Goal: Answer question/provide support

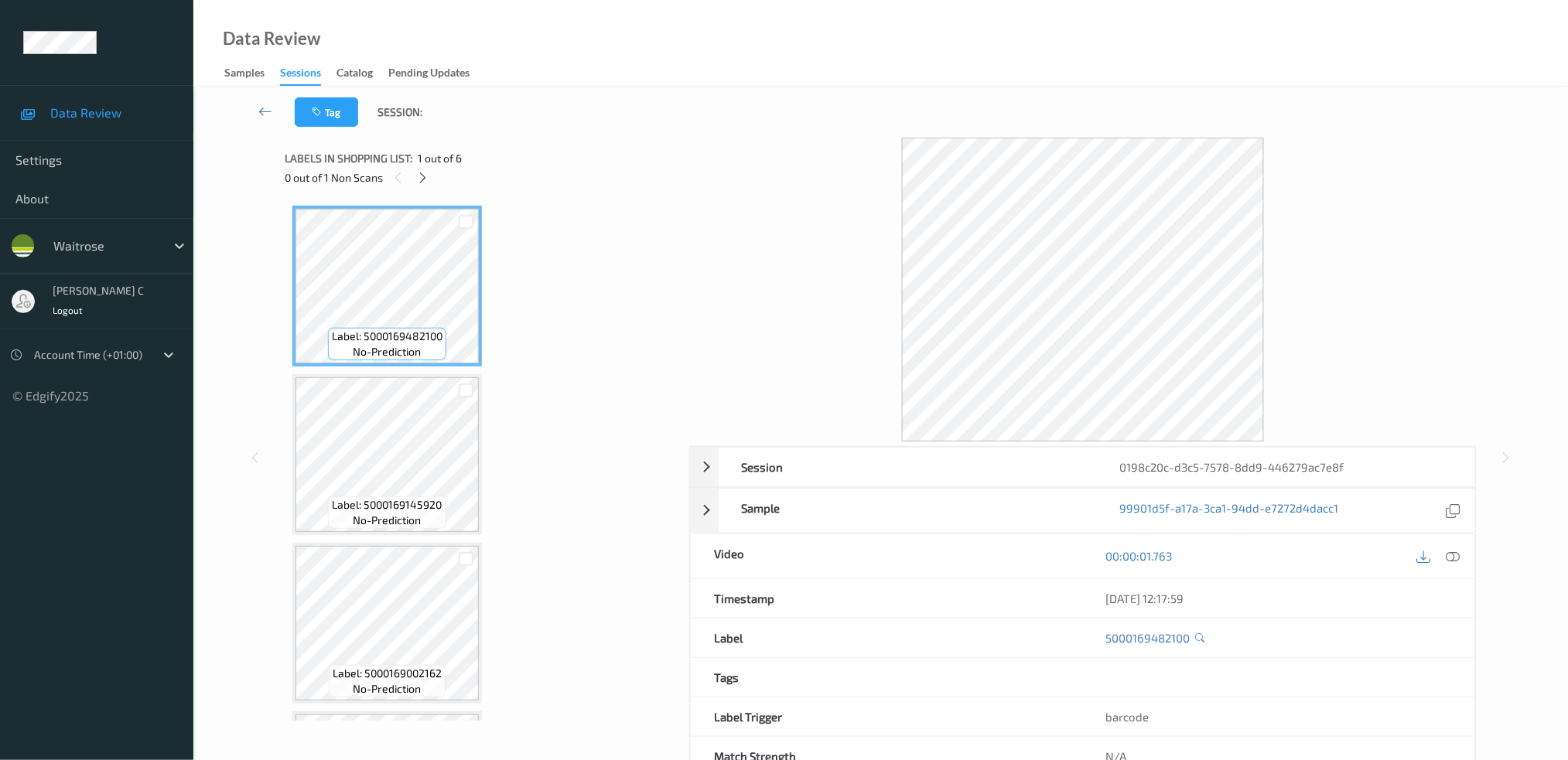
click at [433, 171] on div "0 out of 1 Non Scans" at bounding box center [481, 177] width 394 height 19
click at [417, 175] on icon at bounding box center [423, 177] width 13 height 14
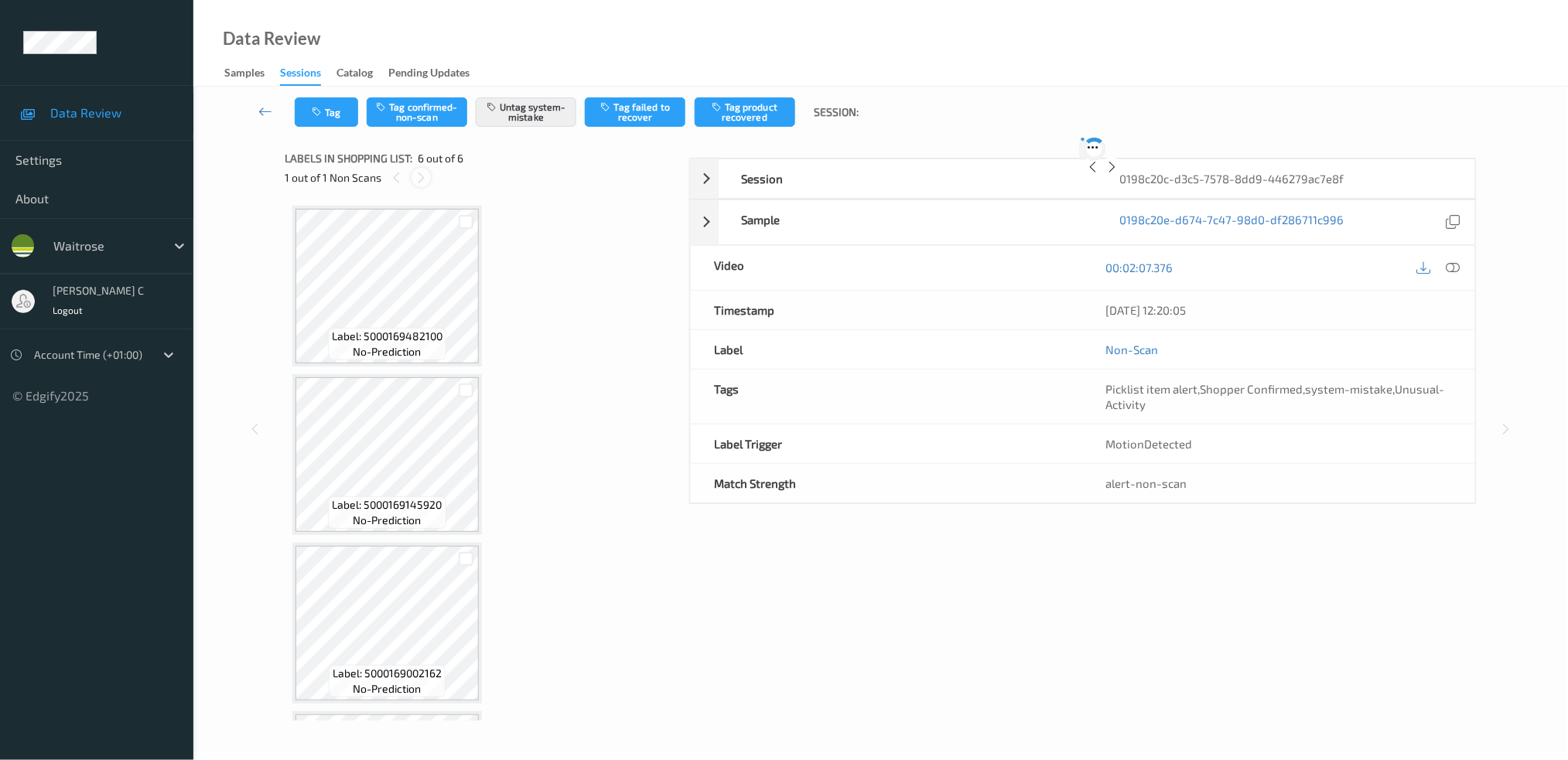
scroll to position [488, 0]
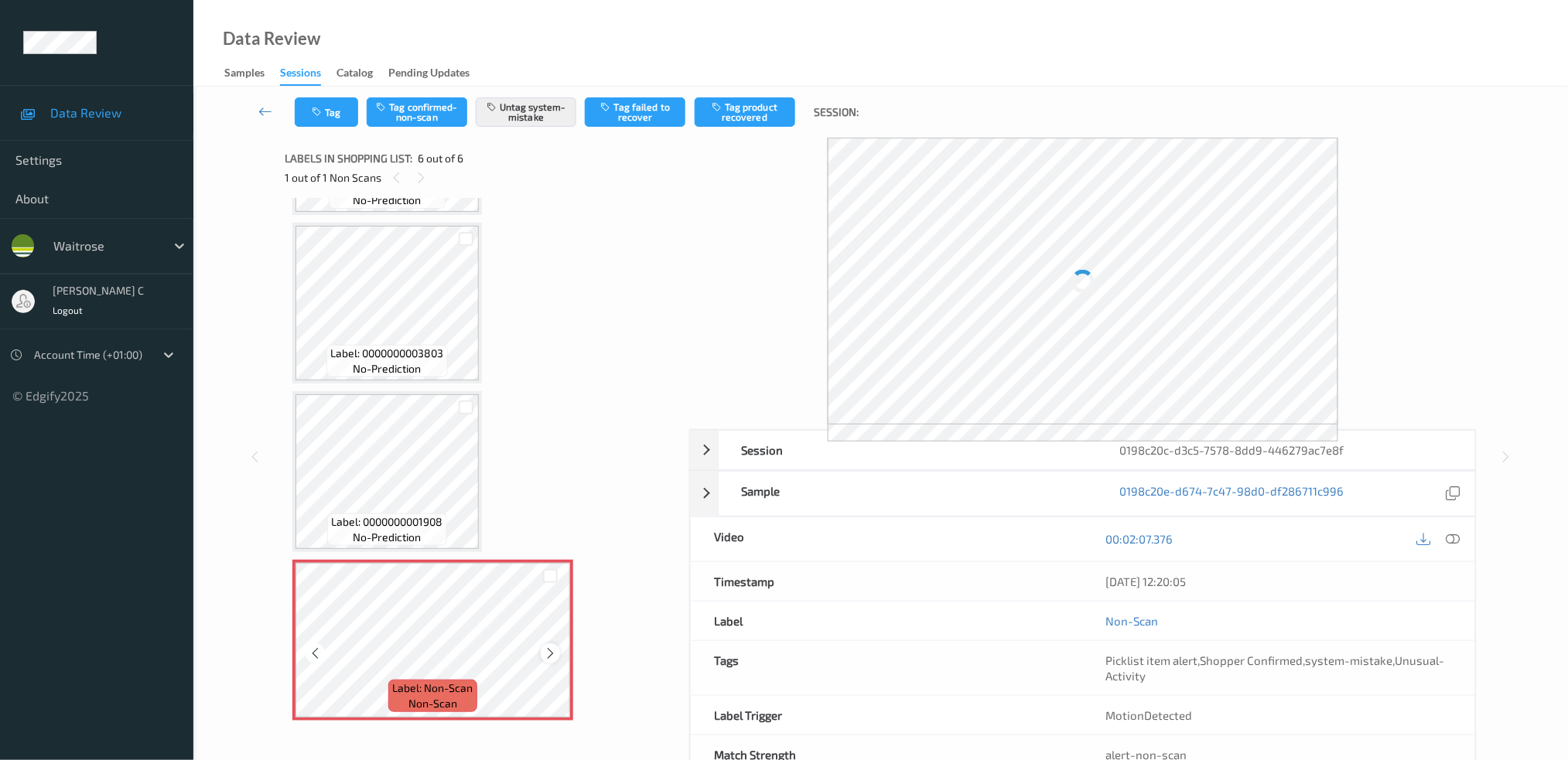
click at [545, 647] on icon at bounding box center [551, 653] width 13 height 14
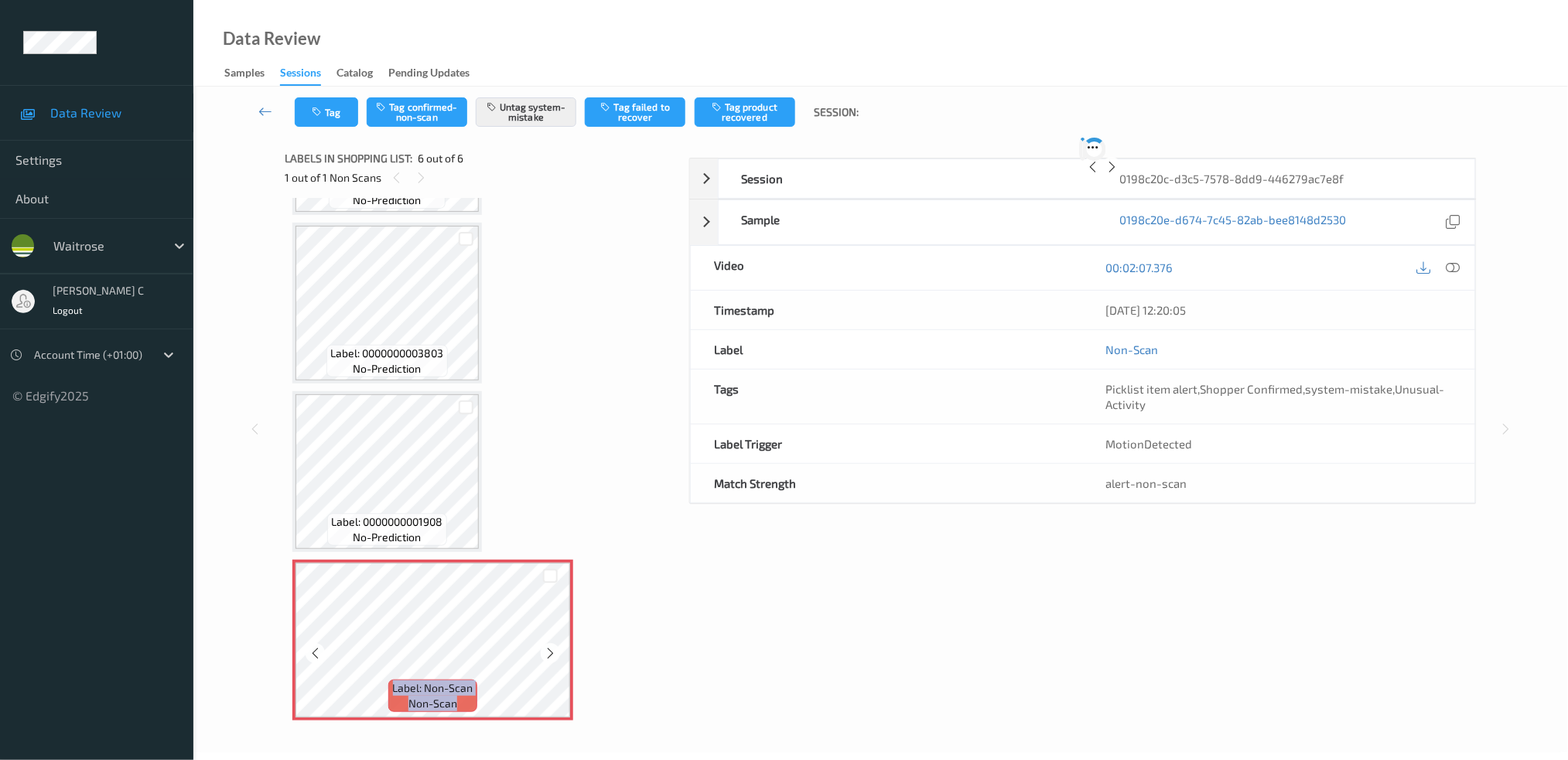
click at [545, 647] on icon at bounding box center [551, 653] width 13 height 14
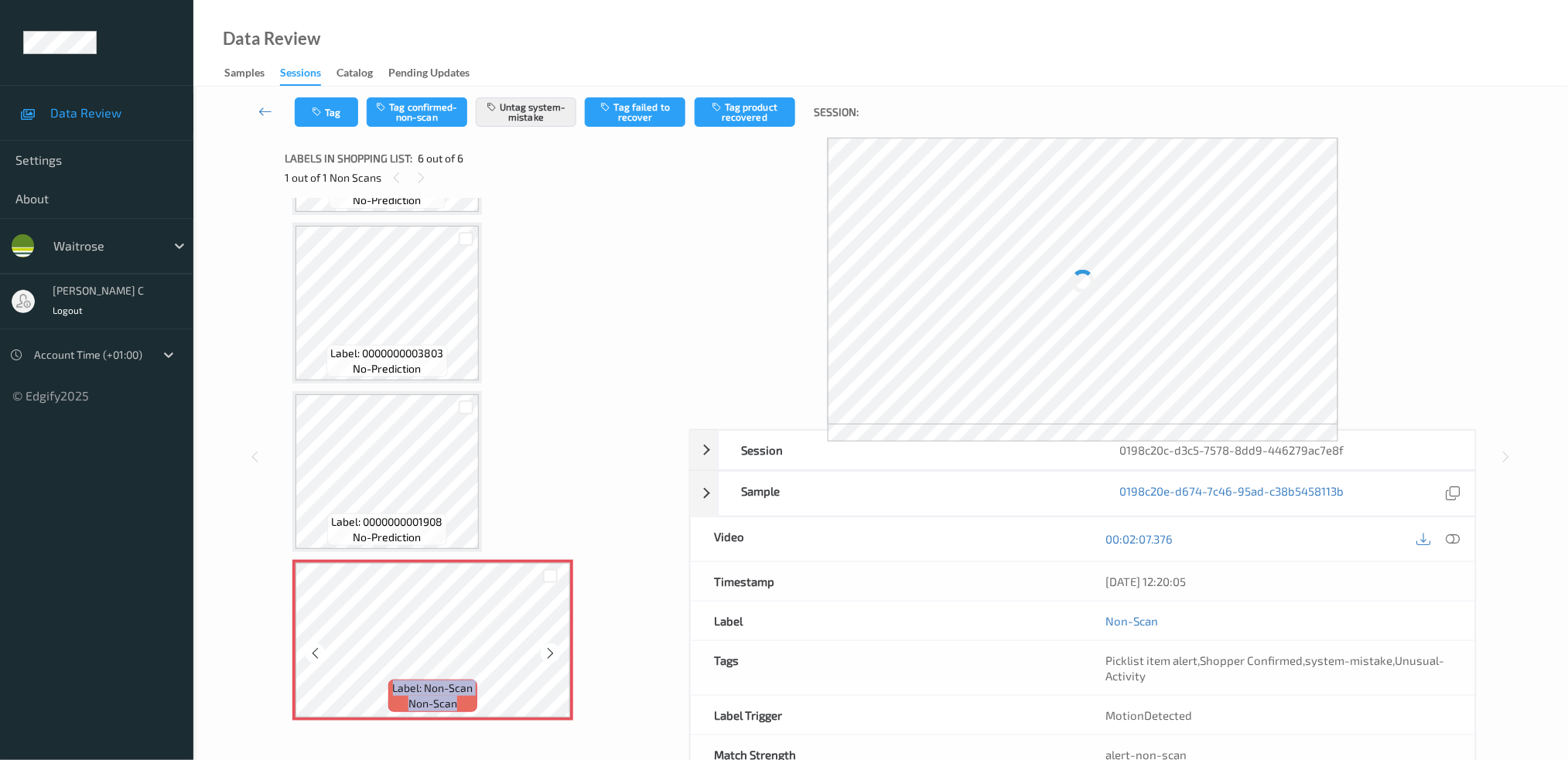
click at [545, 647] on icon at bounding box center [551, 653] width 13 height 14
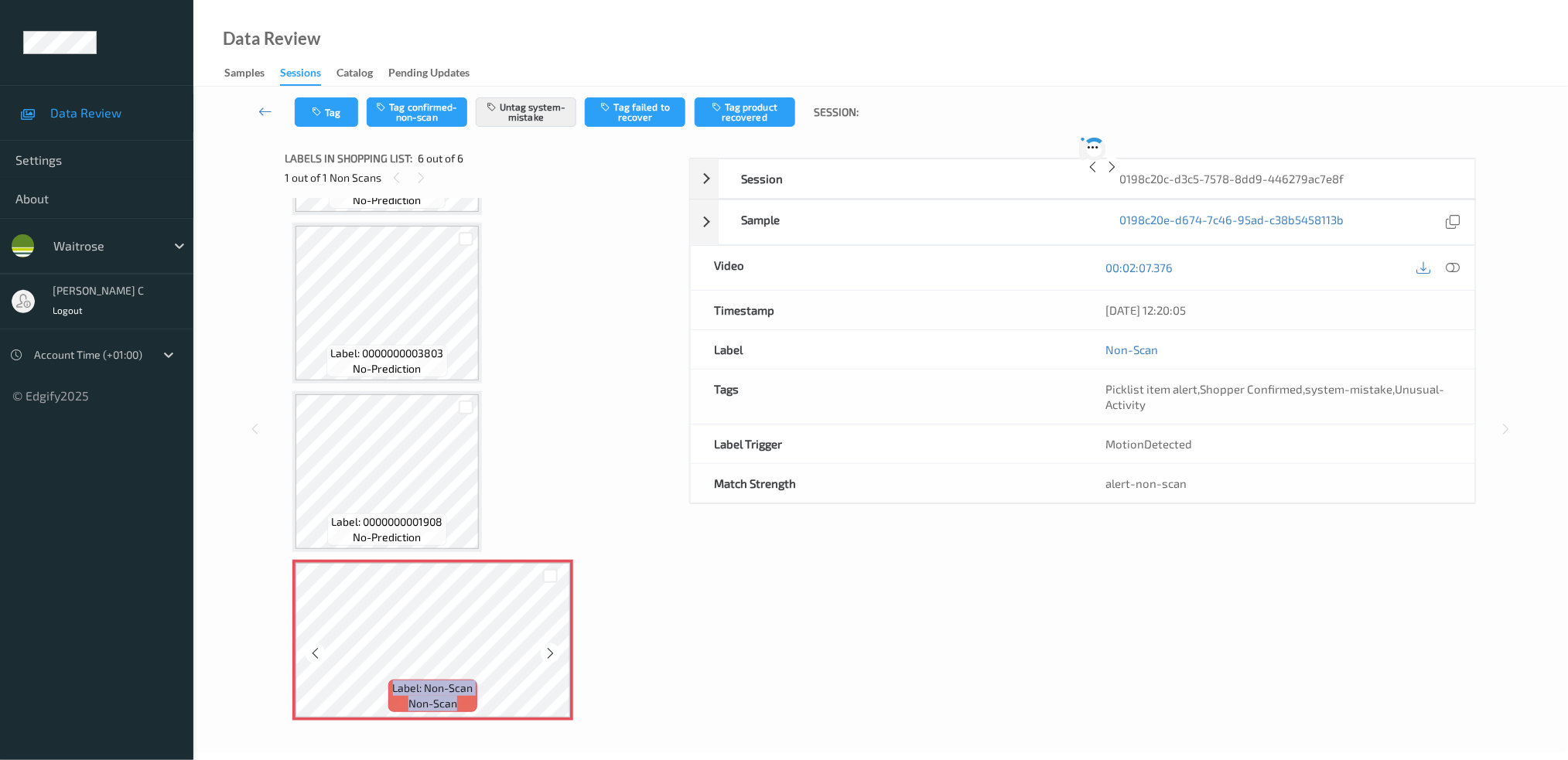
click at [545, 647] on icon at bounding box center [551, 653] width 13 height 14
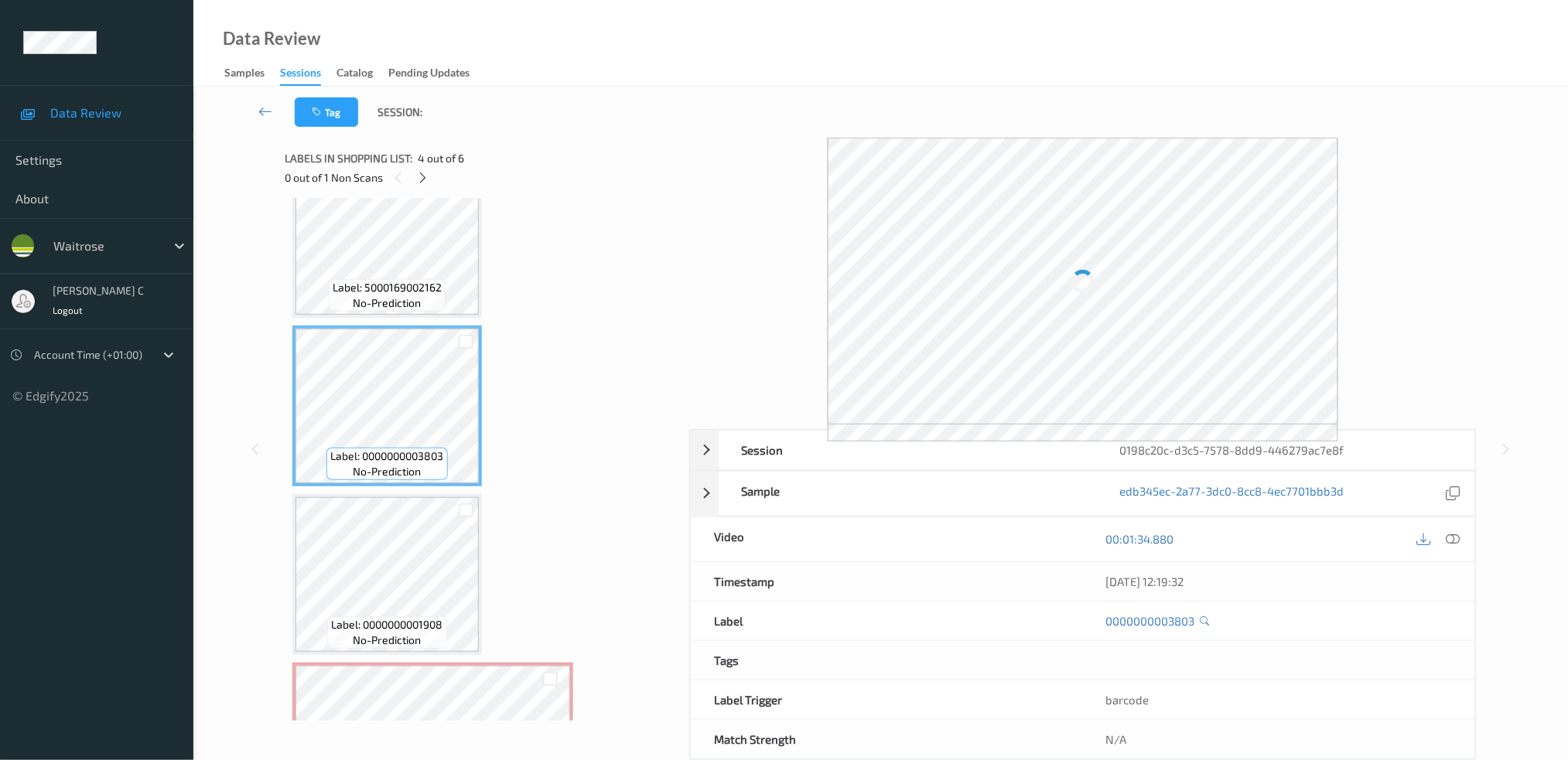
scroll to position [0, 0]
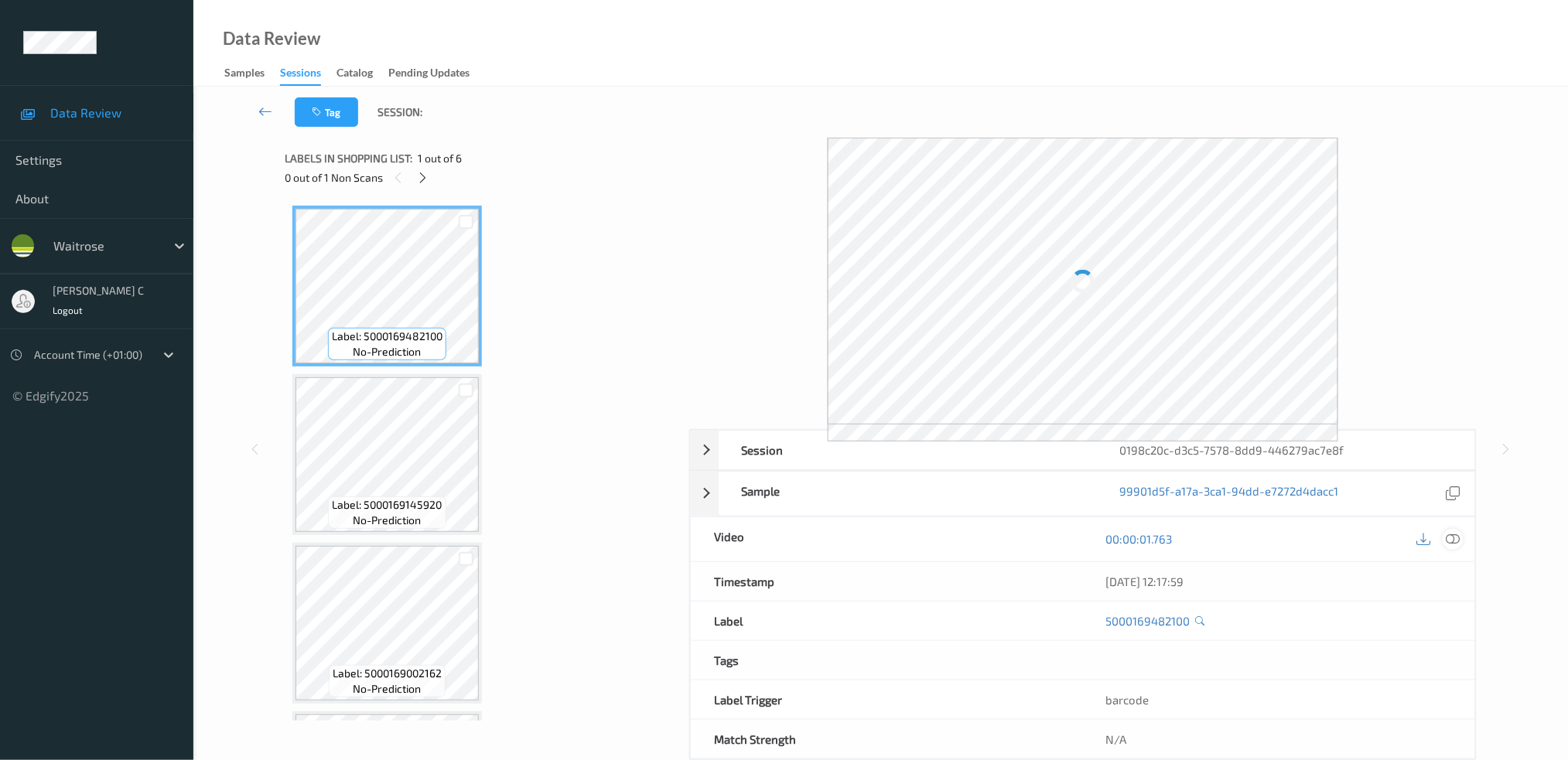
click at [1455, 542] on icon at bounding box center [1452, 538] width 14 height 14
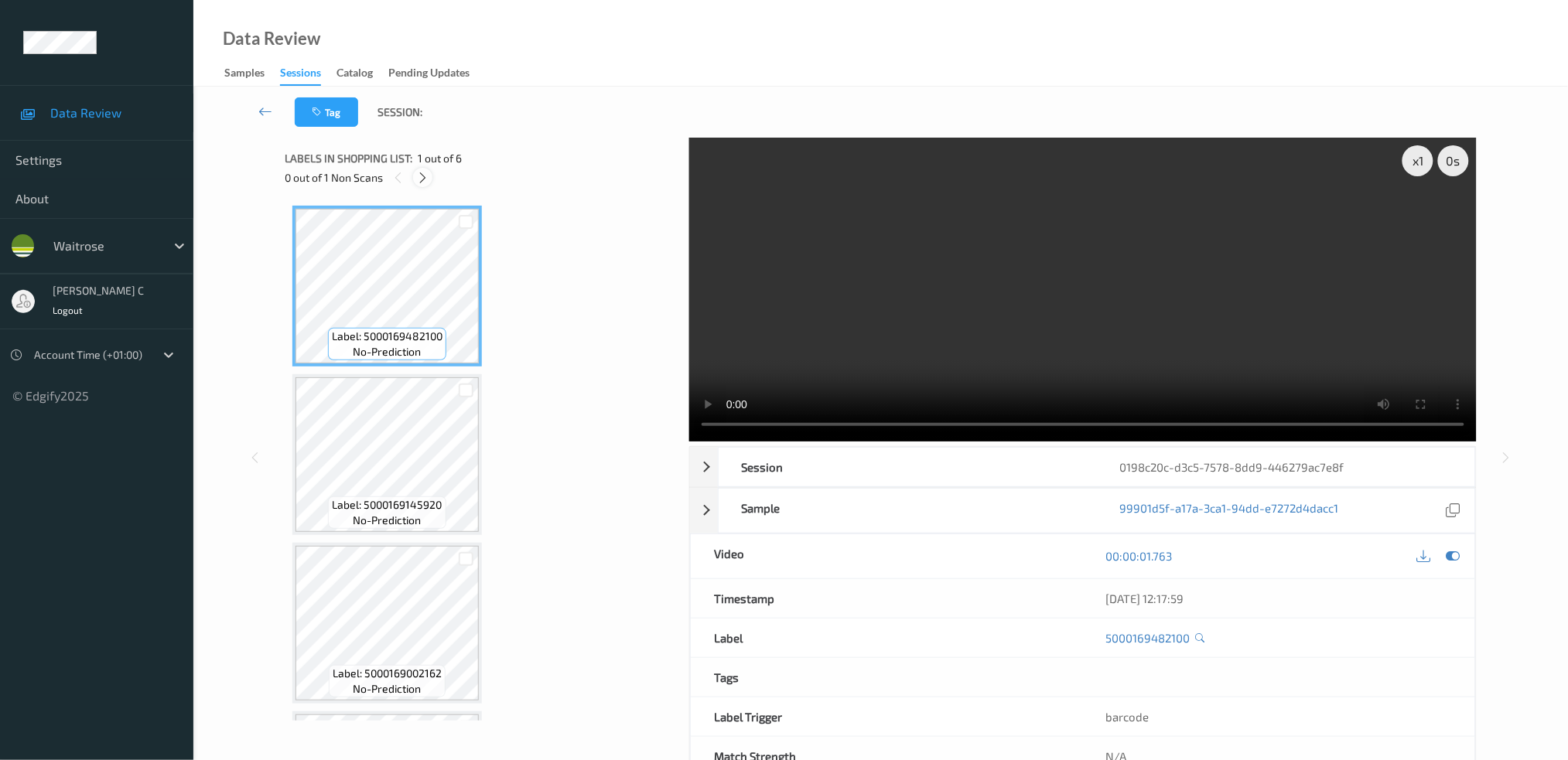
click at [418, 178] on icon at bounding box center [423, 177] width 13 height 14
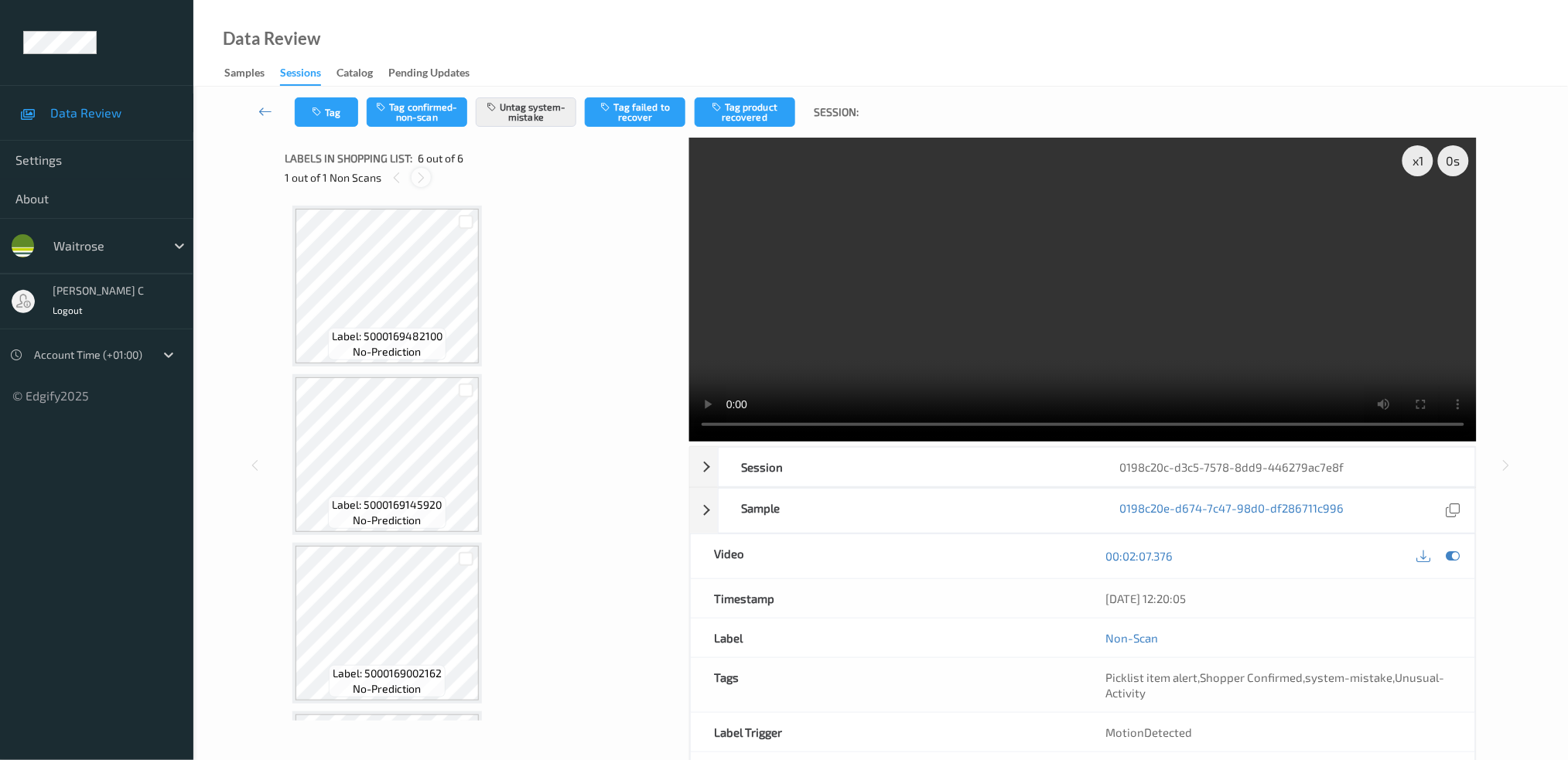
scroll to position [488, 0]
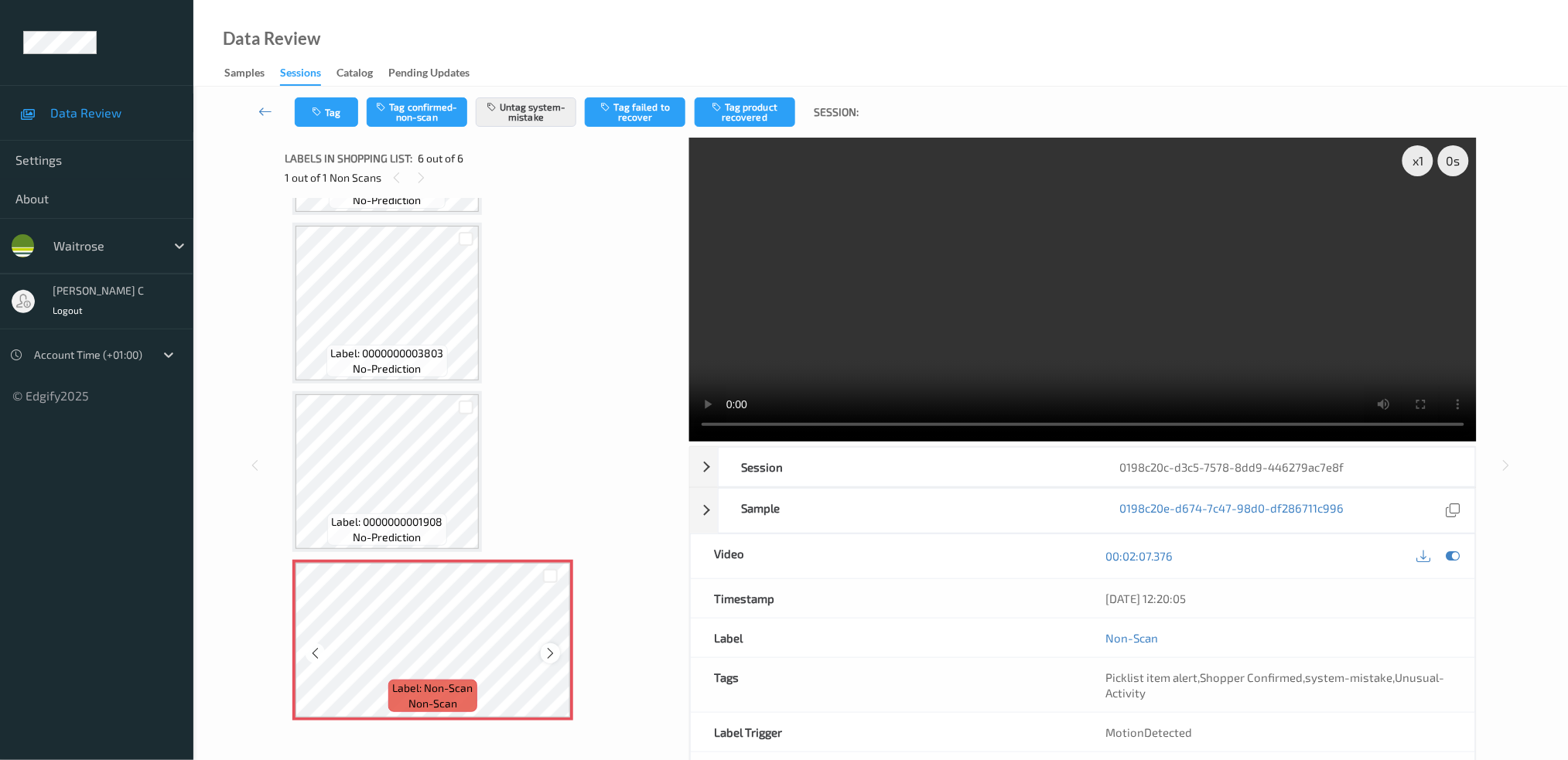
click at [548, 647] on icon at bounding box center [551, 653] width 13 height 14
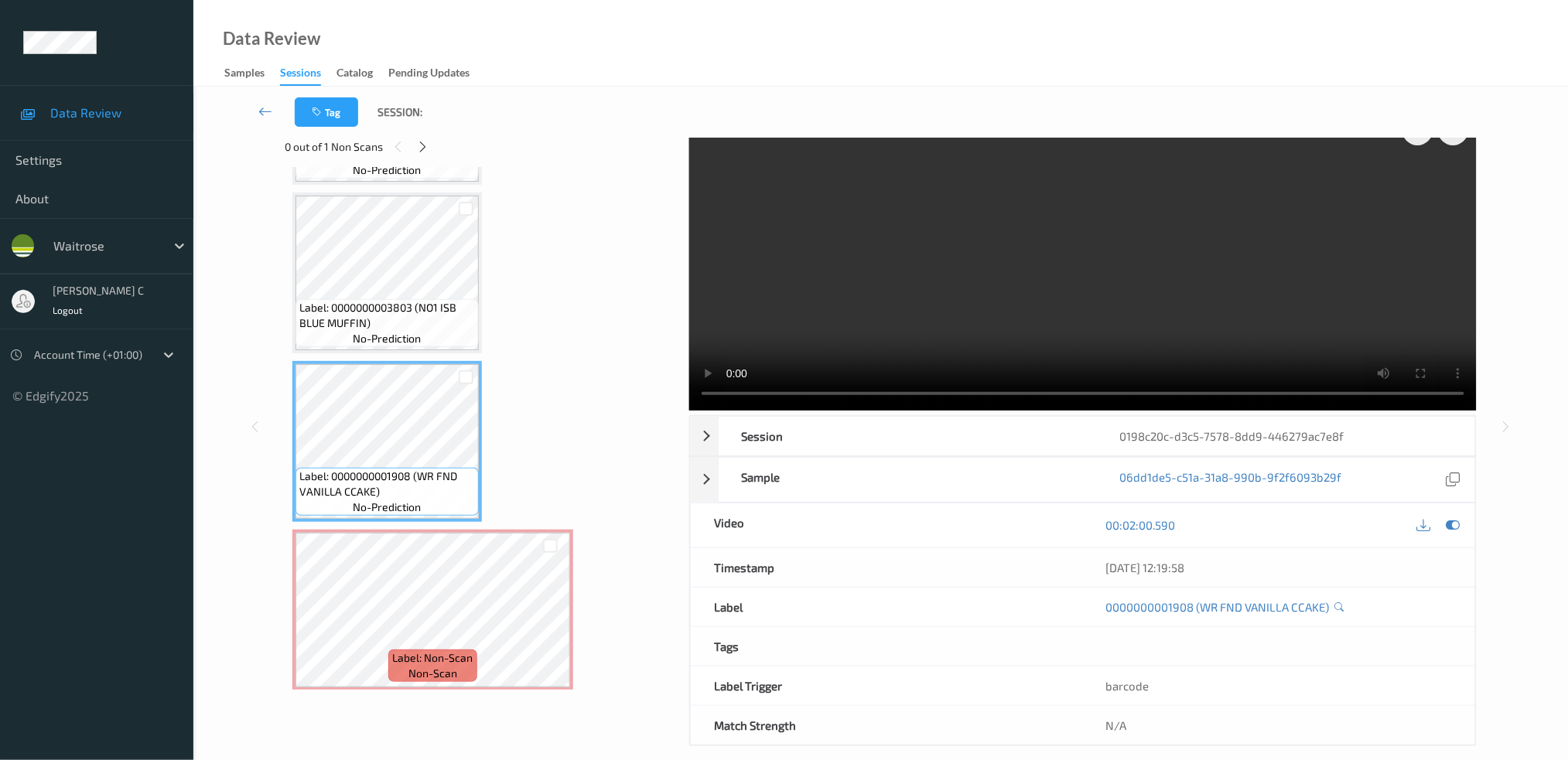
scroll to position [48, 0]
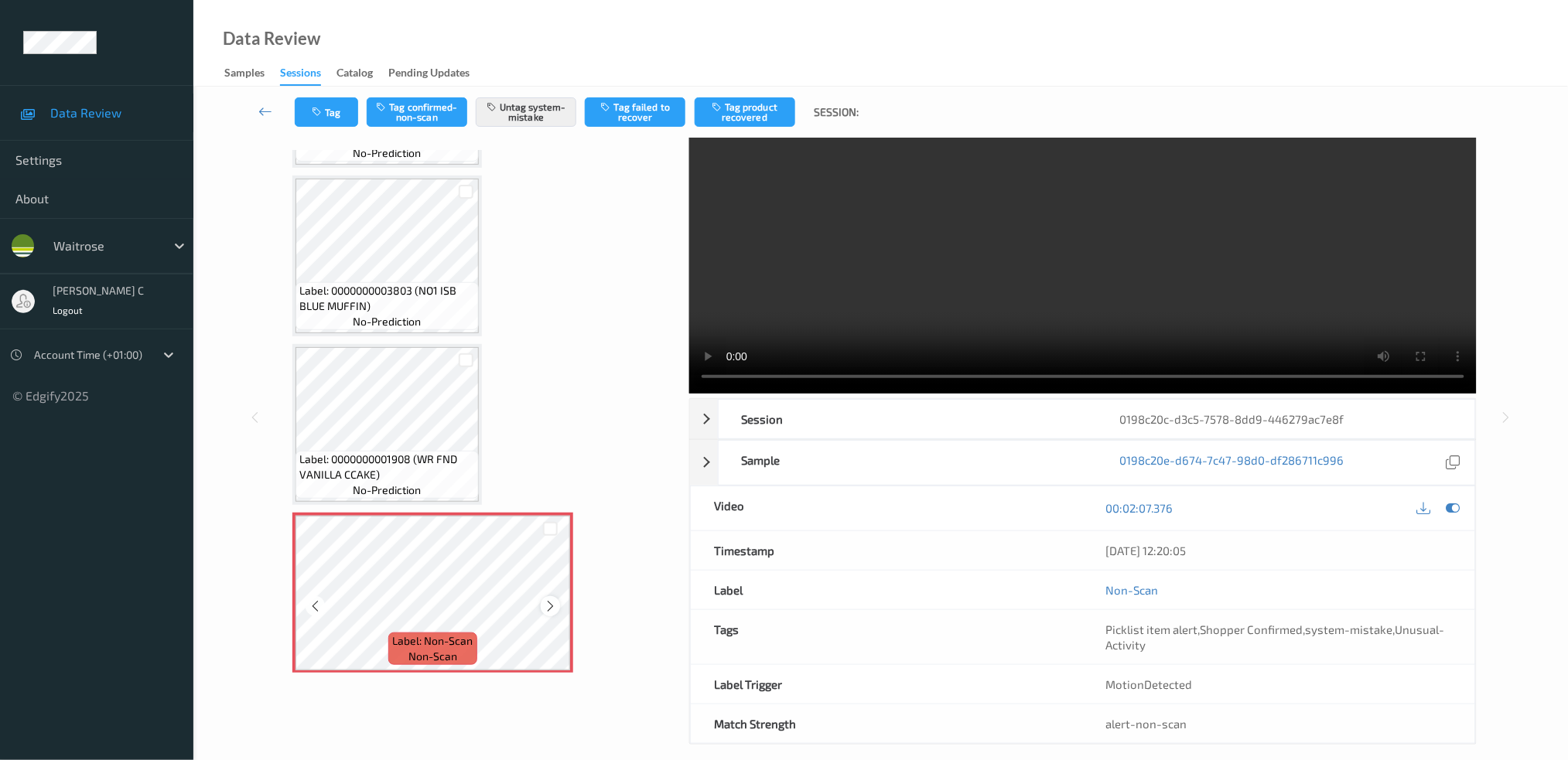
click at [551, 604] on icon at bounding box center [551, 606] width 13 height 14
click at [549, 605] on icon at bounding box center [551, 606] width 13 height 14
